Goal: Task Accomplishment & Management: Manage account settings

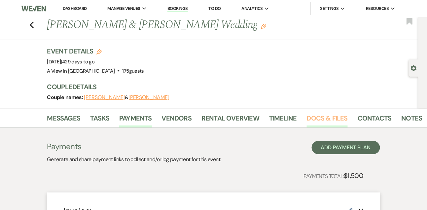
click at [323, 122] on link "Docs & Files" at bounding box center [327, 120] width 41 height 15
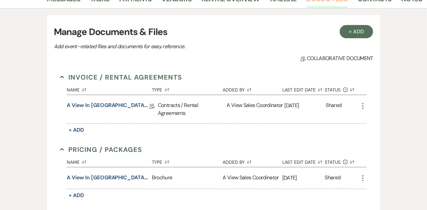
scroll to position [130, 0]
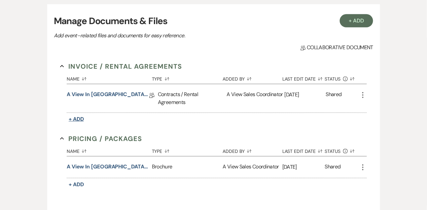
click at [80, 118] on span "+ Add" at bounding box center [76, 118] width 15 height 7
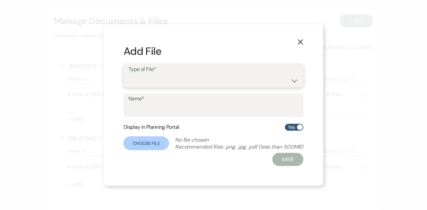
click at [144, 84] on select "Contracts / Rental Agreements Invoices Receipts" at bounding box center [213, 80] width 170 height 13
select select "22"
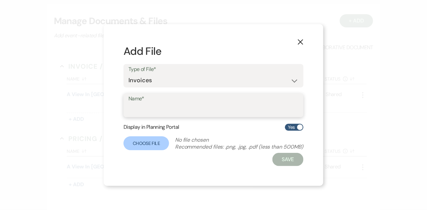
click at [148, 111] on input "Name*" at bounding box center [213, 110] width 170 height 13
type input "Initial Invoice"
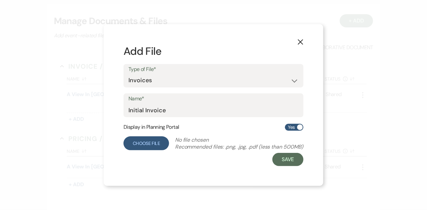
click at [150, 147] on label "Choose File" at bounding box center [146, 143] width 46 height 14
click at [0, 0] on input "Choose File" at bounding box center [0, 0] width 0 height 0
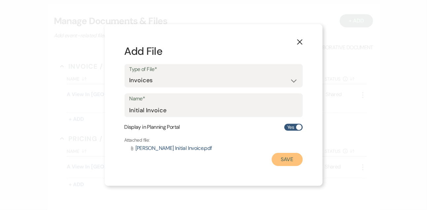
click at [294, 165] on button "Save" at bounding box center [287, 159] width 31 height 13
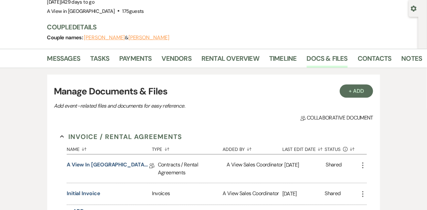
scroll to position [57, 0]
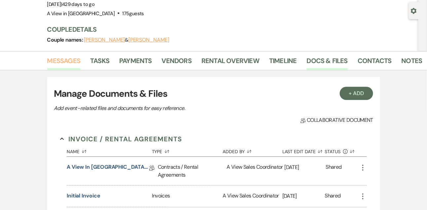
click at [66, 66] on link "Messages" at bounding box center [63, 62] width 33 height 15
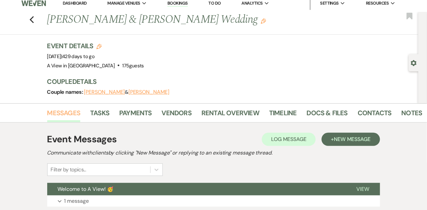
scroll to position [57, 0]
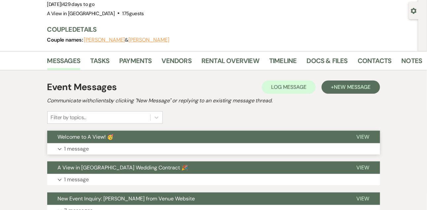
click at [75, 146] on p "1 message" at bounding box center [76, 149] width 25 height 9
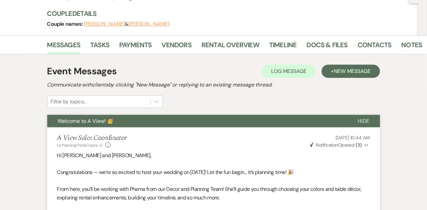
scroll to position [0, 0]
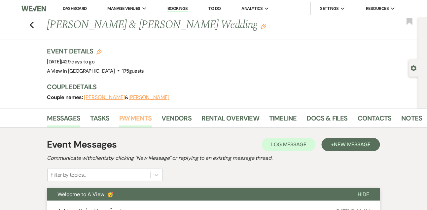
click at [123, 123] on link "Payments" at bounding box center [135, 120] width 33 height 15
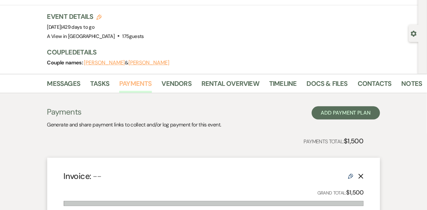
scroll to position [34, 0]
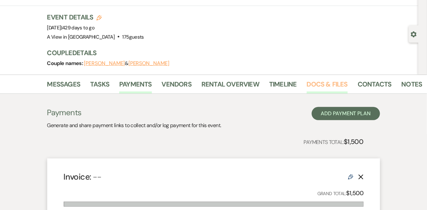
click at [324, 86] on link "Docs & Files" at bounding box center [327, 86] width 41 height 15
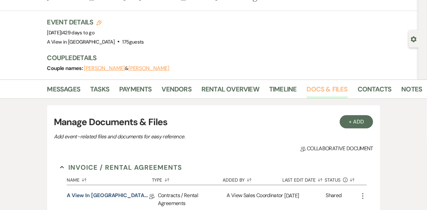
scroll to position [26, 0]
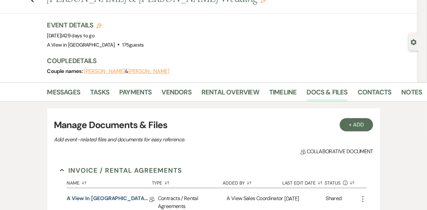
click at [413, 42] on icon "Gear" at bounding box center [413, 42] width 6 height 6
select select "5"
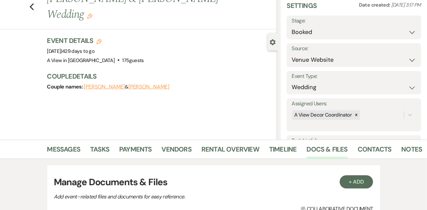
scroll to position [0, 0]
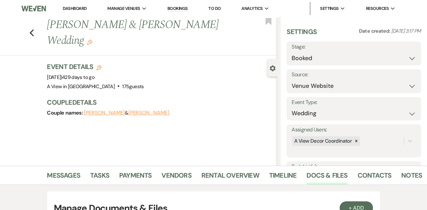
click at [81, 7] on link "Dashboard" at bounding box center [75, 9] width 24 height 6
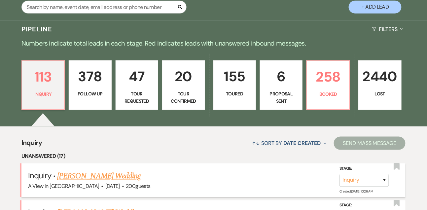
scroll to position [119, 0]
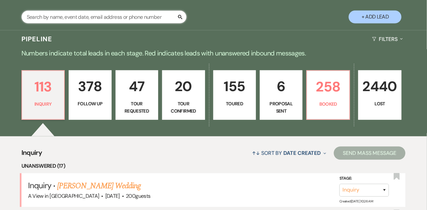
click at [102, 16] on input "text" at bounding box center [103, 17] width 165 height 13
type input "sierra [PERSON_NAME]"
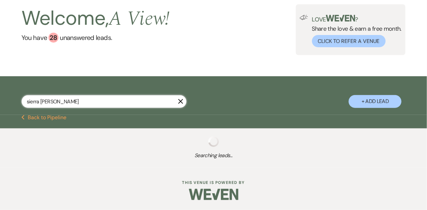
select select "6"
select select "8"
select select "4"
select select "9"
select select "8"
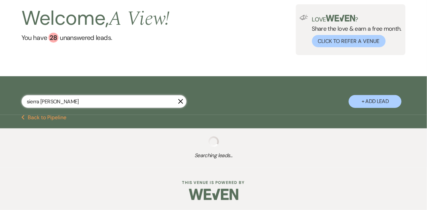
select select "4"
select select "8"
select select "4"
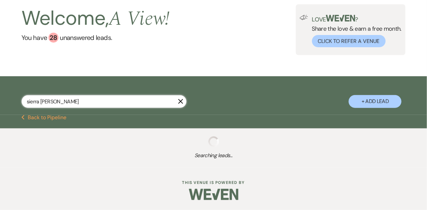
select select "8"
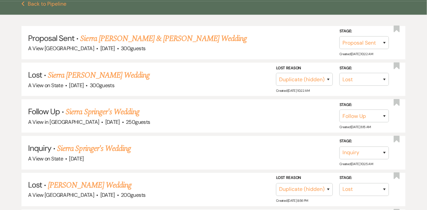
scroll to position [146, 0]
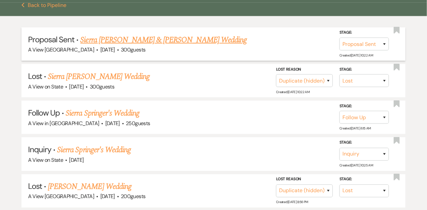
type input "sierra [PERSON_NAME]"
click at [116, 42] on link "Sierra [PERSON_NAME] & [PERSON_NAME] Wedding" at bounding box center [164, 40] width 166 height 12
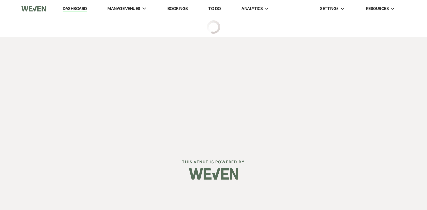
select select "6"
select select "5"
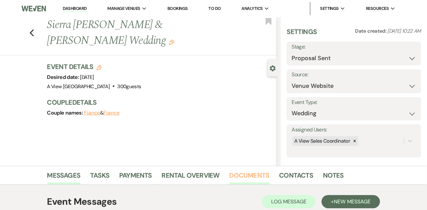
click at [256, 176] on link "Documents" at bounding box center [249, 177] width 40 height 15
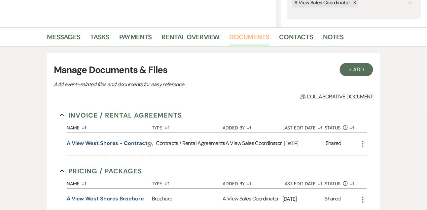
scroll to position [146, 0]
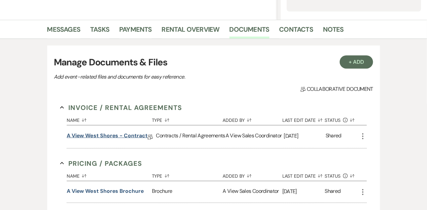
click at [109, 135] on link "A View West Shores - Contract" at bounding box center [107, 137] width 81 height 10
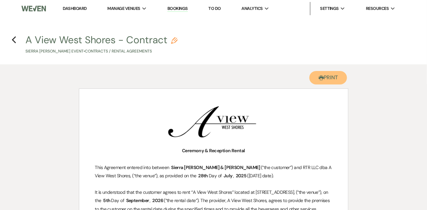
click at [336, 81] on button "Printer Print" at bounding box center [328, 78] width 38 height 14
